Goal: Information Seeking & Learning: Find specific fact

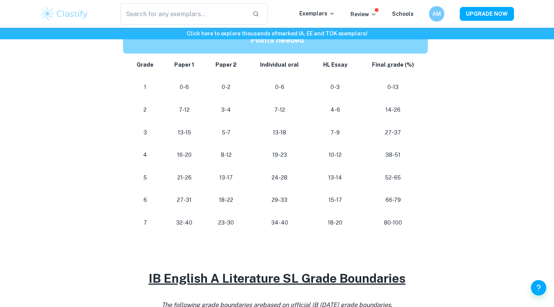
scroll to position [422, 0]
drag, startPoint x: 273, startPoint y: 224, endPoint x: 292, endPoint y: 224, distance: 18.9
click at [292, 224] on td "34-40" at bounding box center [279, 222] width 65 height 23
drag, startPoint x: 292, startPoint y: 214, endPoint x: 259, endPoint y: 214, distance: 33.5
click at [259, 217] on p "34-40" at bounding box center [280, 222] width 52 height 10
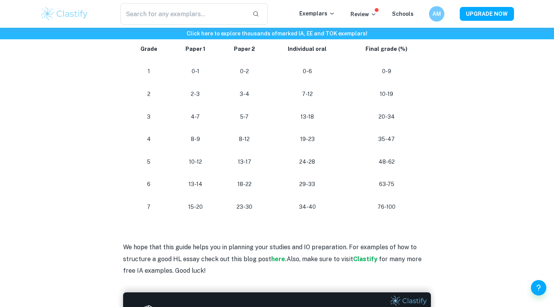
scroll to position [734, 0]
drag, startPoint x: 289, startPoint y: 199, endPoint x: 346, endPoint y: 199, distance: 56.9
click at [346, 199] on tr "[PHONE_NUMBER] [PHONE_NUMBER]" at bounding box center [277, 206] width 308 height 23
click at [323, 202] on p "34-40" at bounding box center [307, 206] width 64 height 10
drag, startPoint x: 323, startPoint y: 167, endPoint x: 295, endPoint y: 185, distance: 33.6
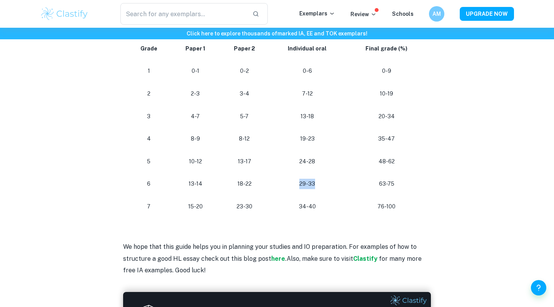
click at [295, 185] on td "29-33" at bounding box center [307, 183] width 76 height 23
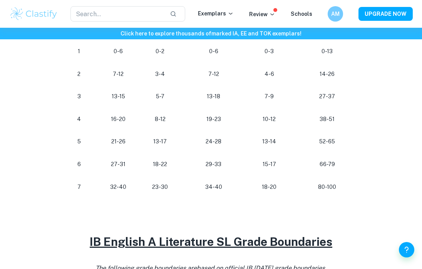
scroll to position [455, 0]
click at [160, 1] on div "​ Exemplars Review Schools AM UPGRADE NOW" at bounding box center [211, 14] width 422 height 28
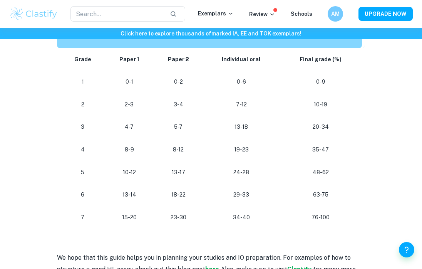
scroll to position [714, 0]
